Goal: Information Seeking & Learning: Learn about a topic

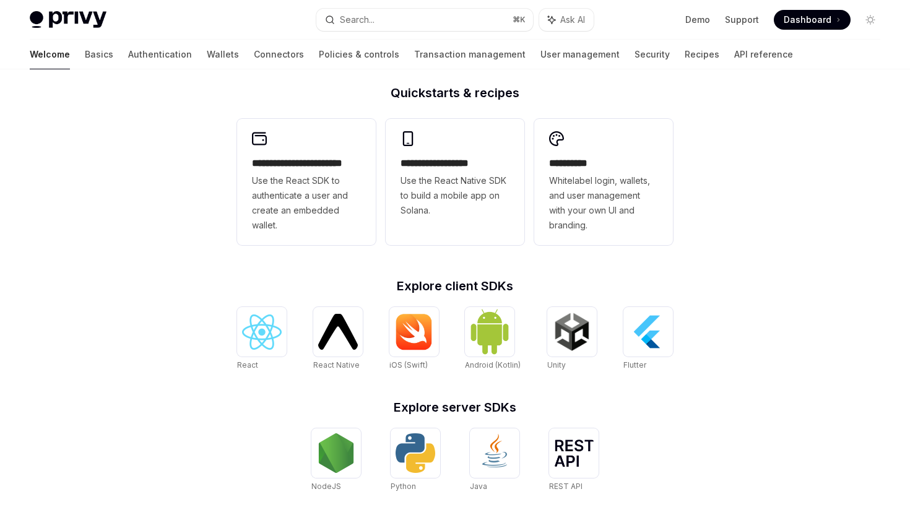
scroll to position [386, 0]
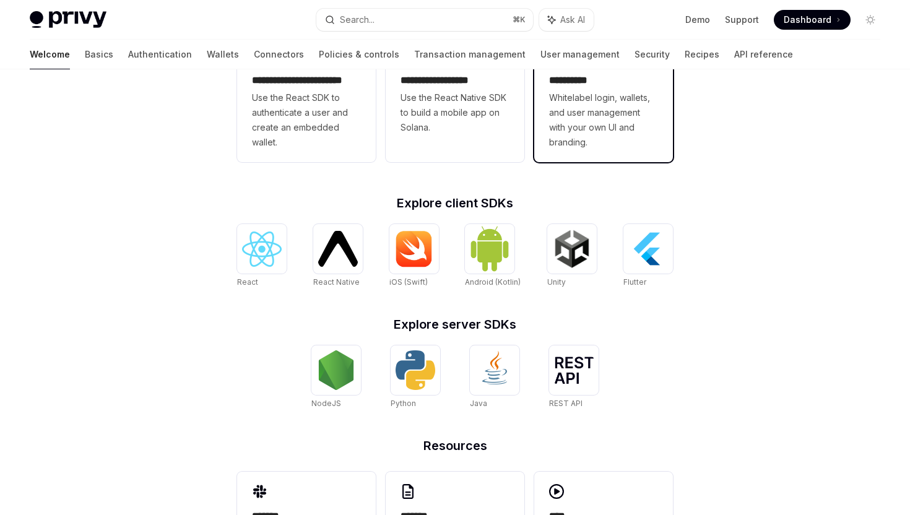
click at [596, 93] on span "Whitelabel login, wallets, and user management with your own UI and branding." at bounding box center [603, 119] width 109 height 59
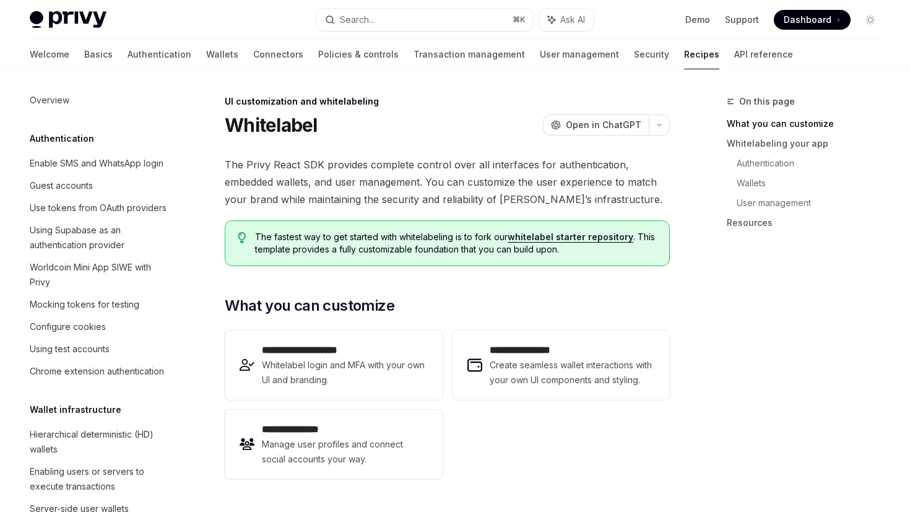
scroll to position [495, 0]
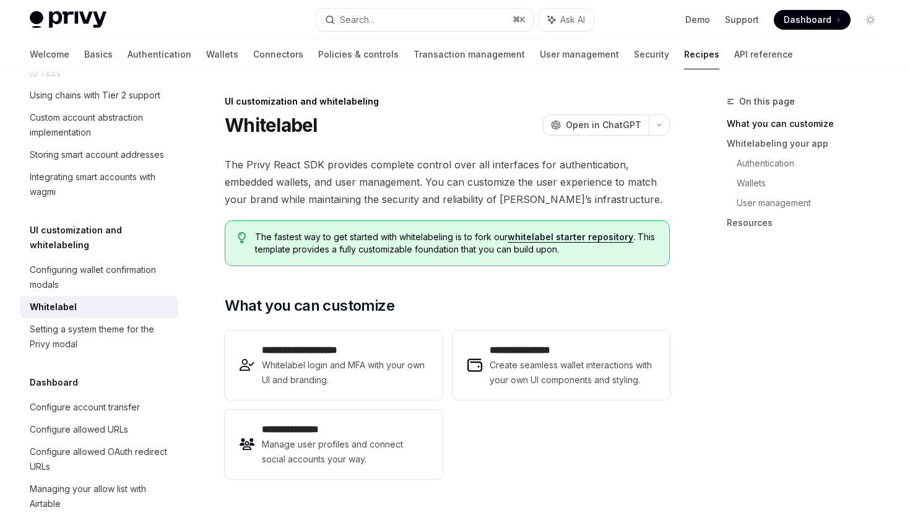
click at [564, 237] on link "whitelabel starter repository" at bounding box center [570, 236] width 126 height 11
click at [102, 324] on div "Setting a system theme for the Privy modal" at bounding box center [100, 337] width 141 height 30
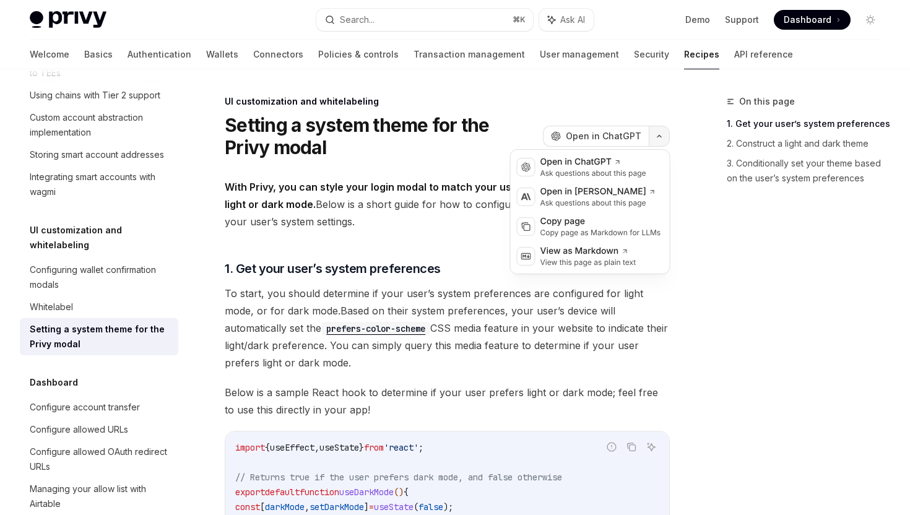
click at [659, 134] on icon "button" at bounding box center [659, 136] width 15 height 5
click at [660, 134] on icon "button" at bounding box center [659, 136] width 15 height 5
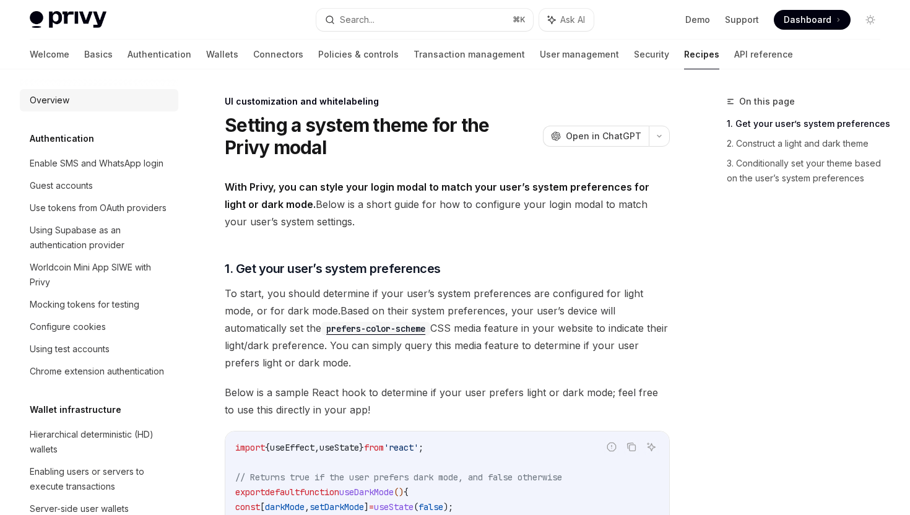
click at [58, 101] on div "Overview" at bounding box center [50, 100] width 40 height 15
type textarea "*"
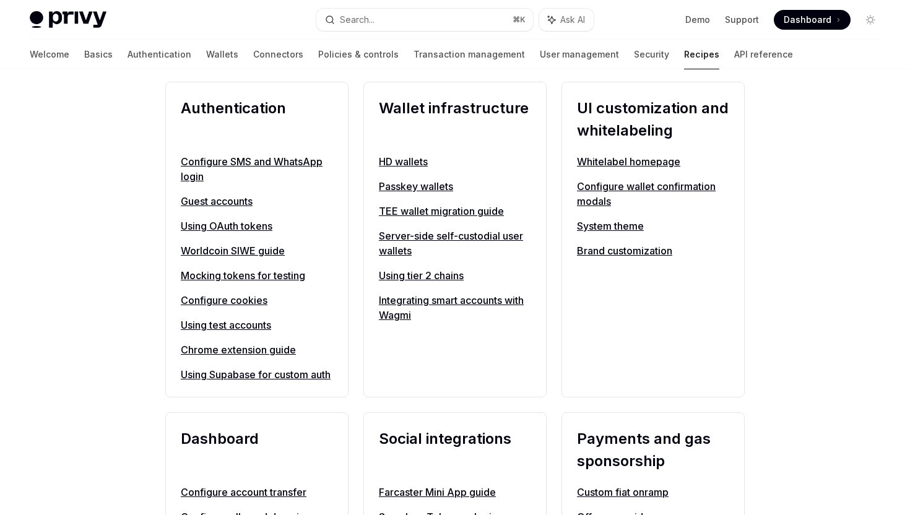
scroll to position [477, 0]
click at [595, 110] on h2 "UI customization and whitelabeling" at bounding box center [653, 119] width 152 height 45
click at [583, 392] on div "UI customization and whitelabeling Whitelabel homepage Configure wallet confirm…" at bounding box center [652, 239] width 183 height 316
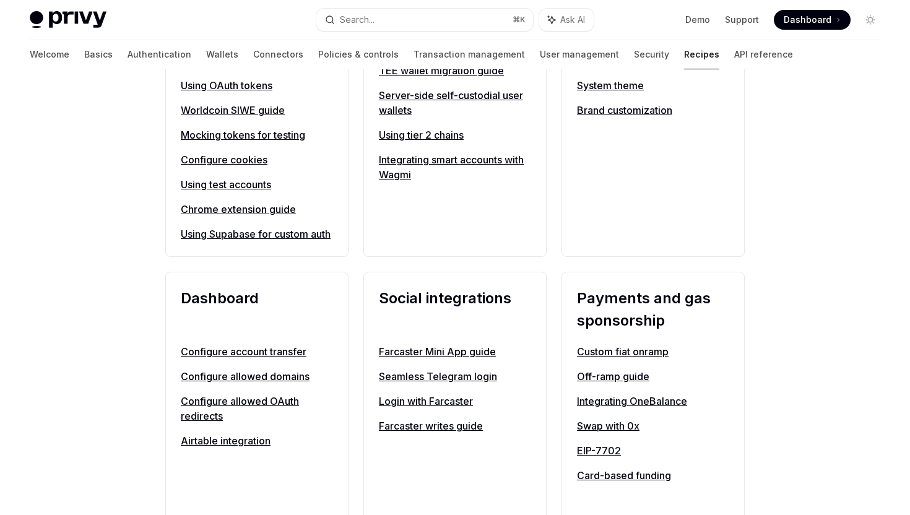
scroll to position [653, 0]
